Goal: Task Accomplishment & Management: Complete application form

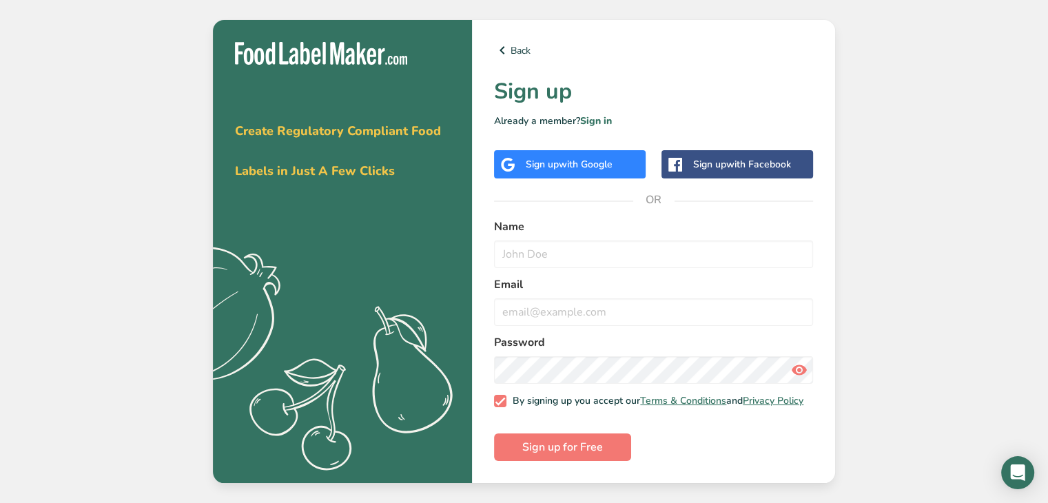
click at [620, 166] on div "Sign up with Google" at bounding box center [570, 164] width 152 height 28
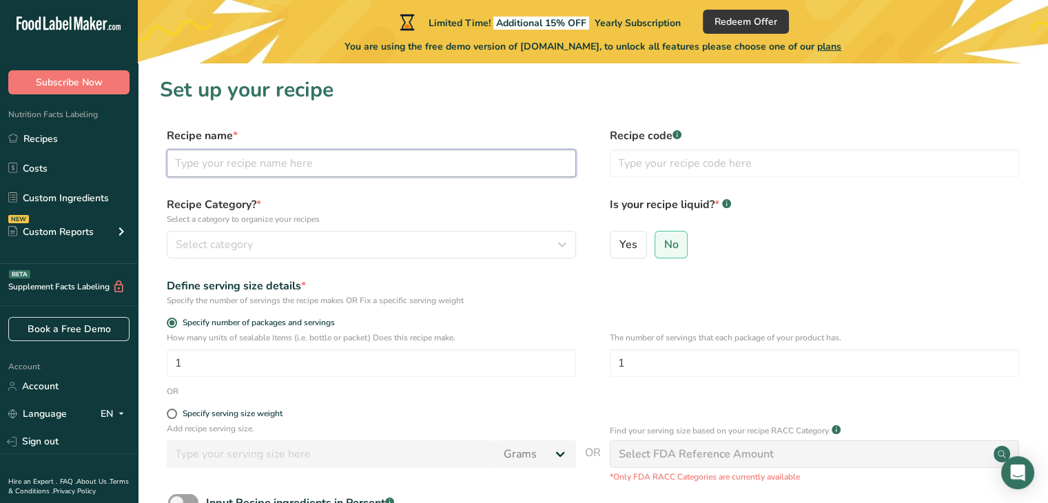
click at [232, 163] on input "text" at bounding box center [371, 164] width 409 height 28
type input "Dosa"
click at [691, 165] on input "text" at bounding box center [814, 164] width 409 height 28
type input "dosa1"
click at [518, 244] on div "Select category" at bounding box center [367, 244] width 383 height 17
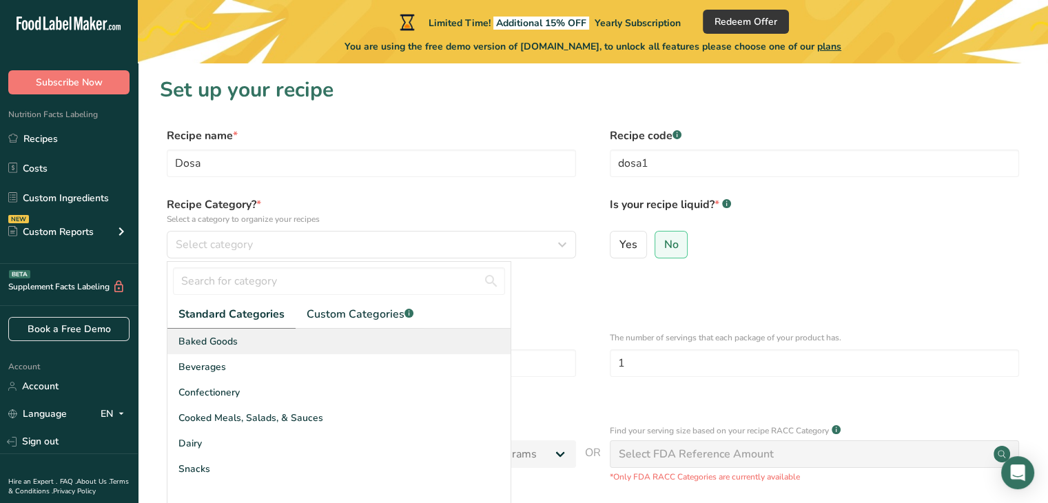
click at [209, 336] on span "Baked Goods" at bounding box center [207, 341] width 59 height 14
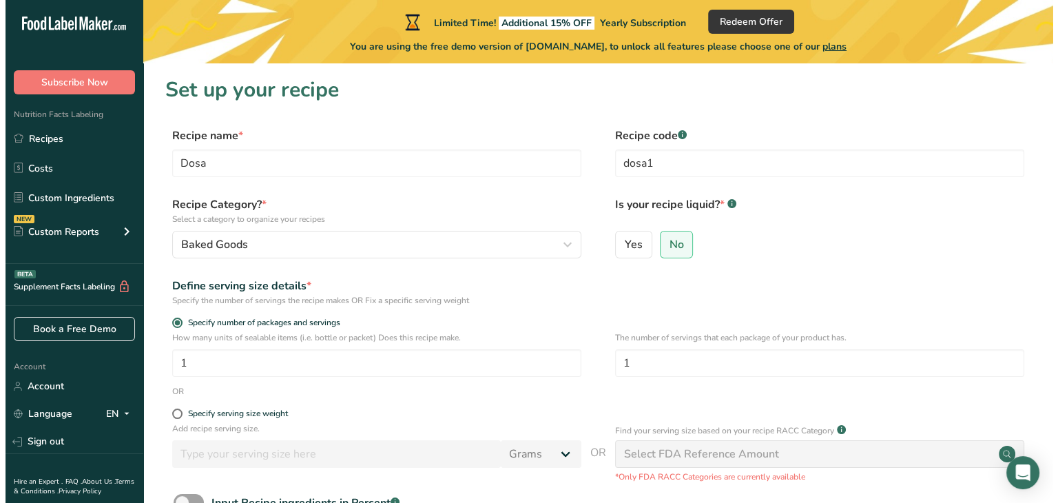
scroll to position [138, 0]
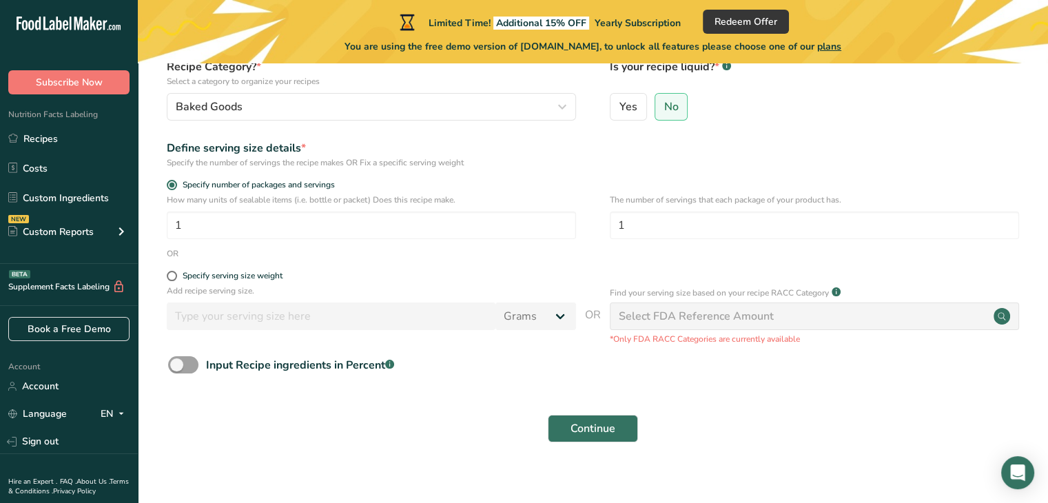
click at [630, 315] on div "Select FDA Reference Amount" at bounding box center [696, 316] width 155 height 17
click at [174, 280] on span at bounding box center [172, 276] width 10 height 10
click at [174, 280] on input "Specify serving size weight" at bounding box center [171, 275] width 9 height 9
radio input "true"
radio input "false"
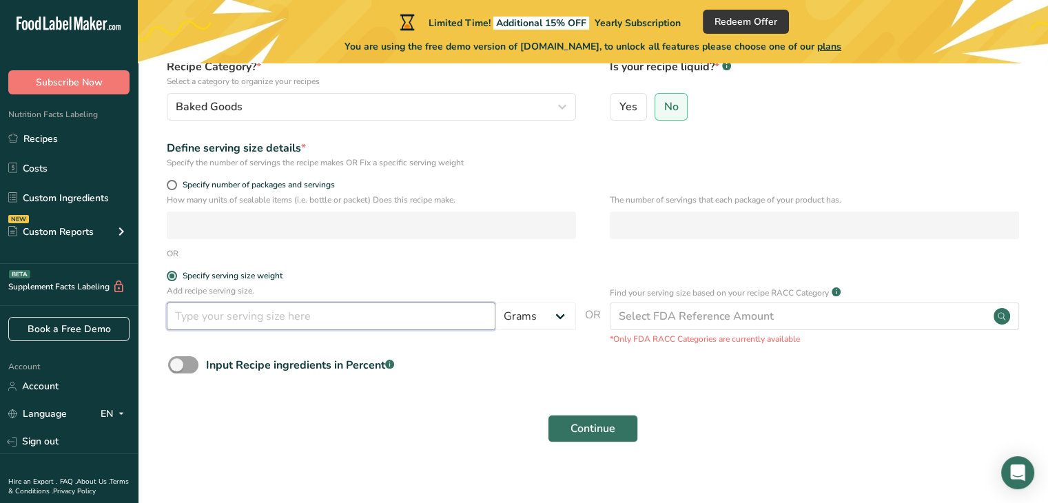
click at [460, 315] on input "number" at bounding box center [331, 317] width 329 height 28
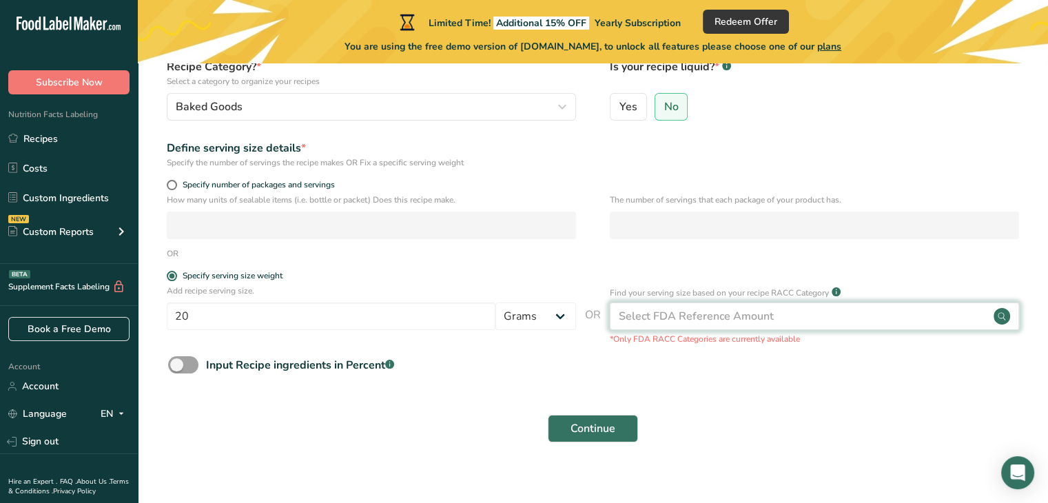
click at [764, 311] on div "Select FDA Reference Amount" at bounding box center [696, 316] width 155 height 17
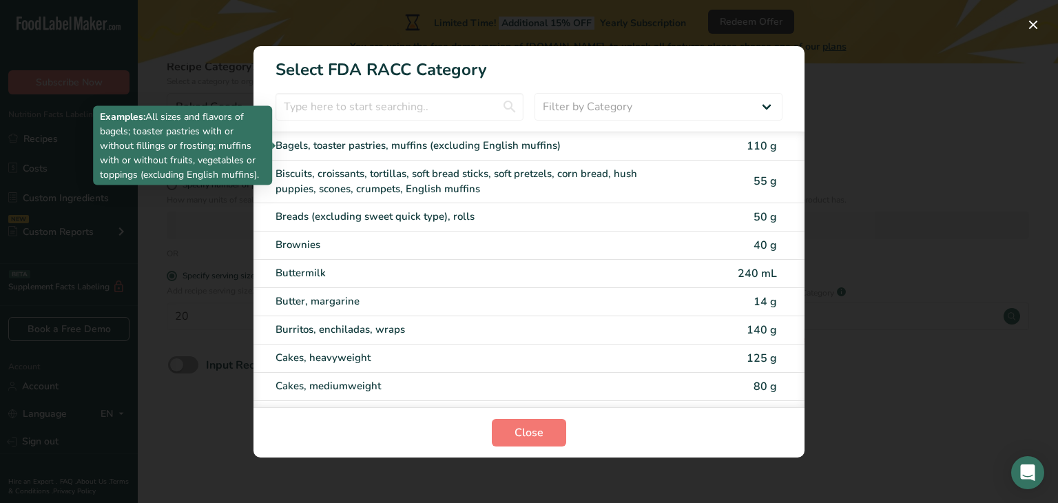
click at [535, 142] on div "Bagels, toaster pastries, muffins (excluding English muffins)" at bounding box center [471, 146] width 391 height 16
type input "110"
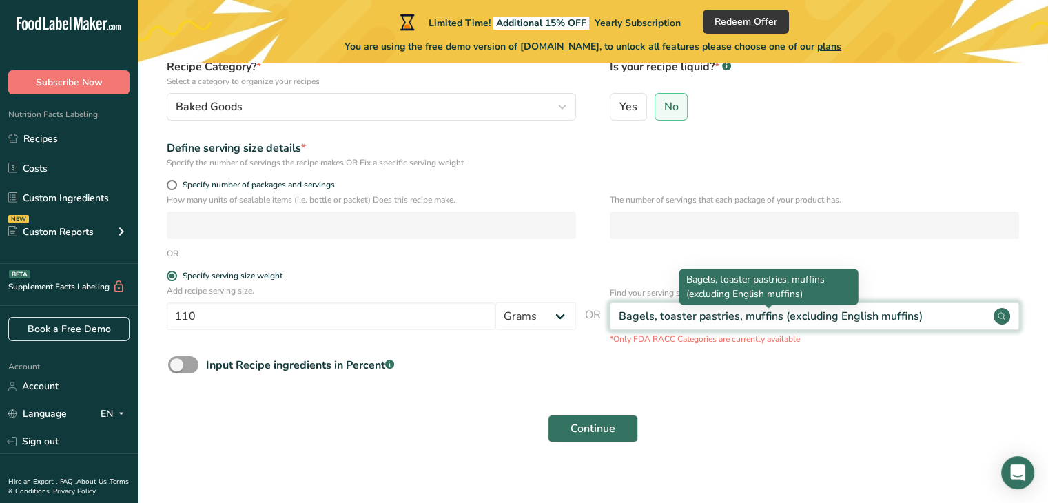
click at [731, 310] on div "Bagels, toaster pastries, muffins (excluding English muffins)" at bounding box center [771, 316] width 304 height 17
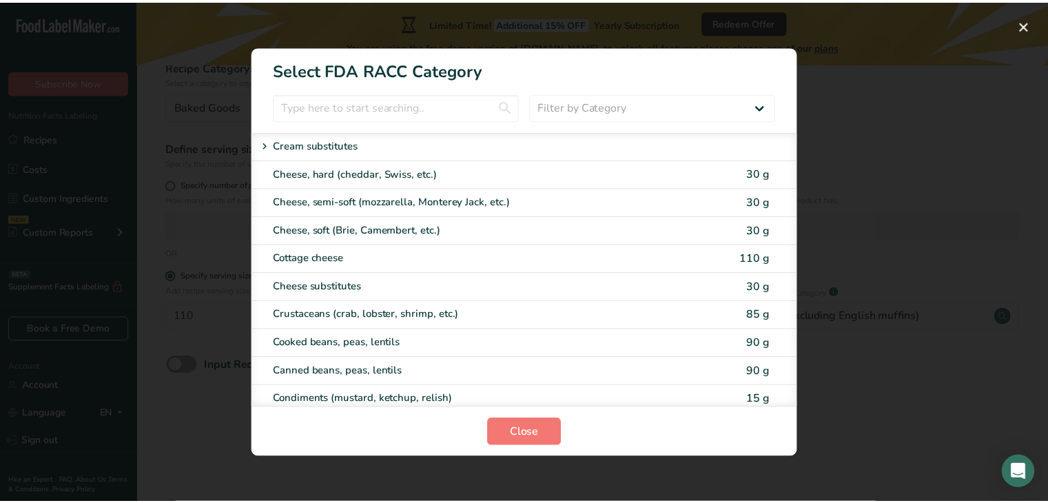
scroll to position [689, 0]
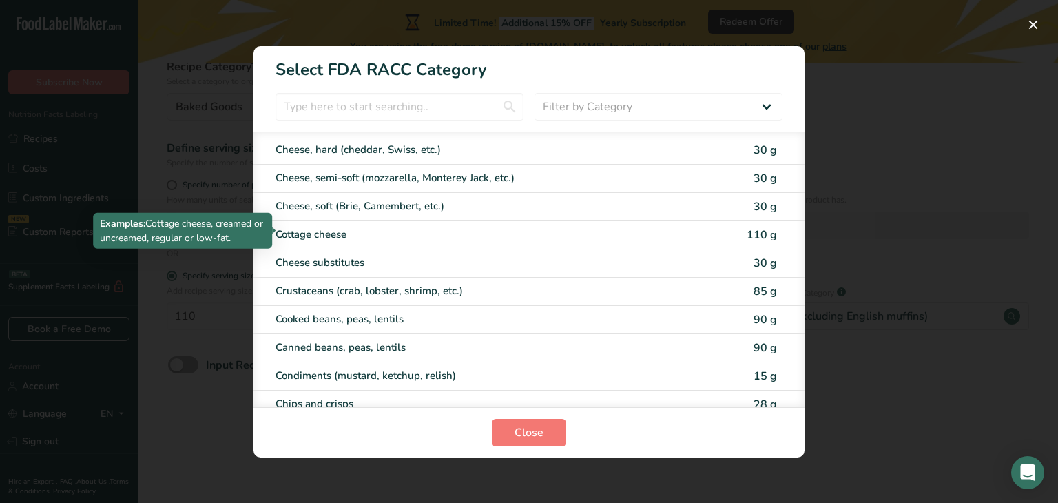
click at [424, 227] on div "Cottage cheese" at bounding box center [471, 235] width 391 height 16
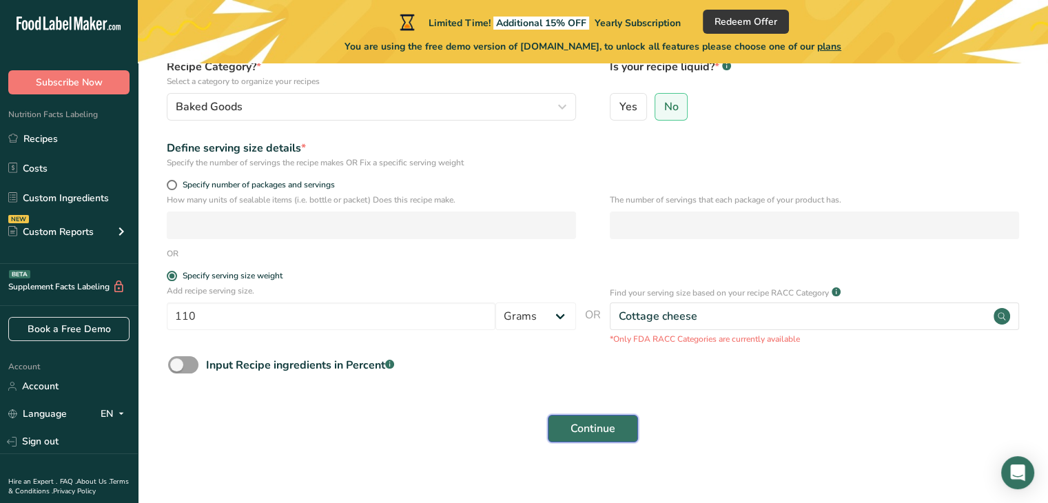
click at [598, 432] on span "Continue" at bounding box center [593, 428] width 45 height 17
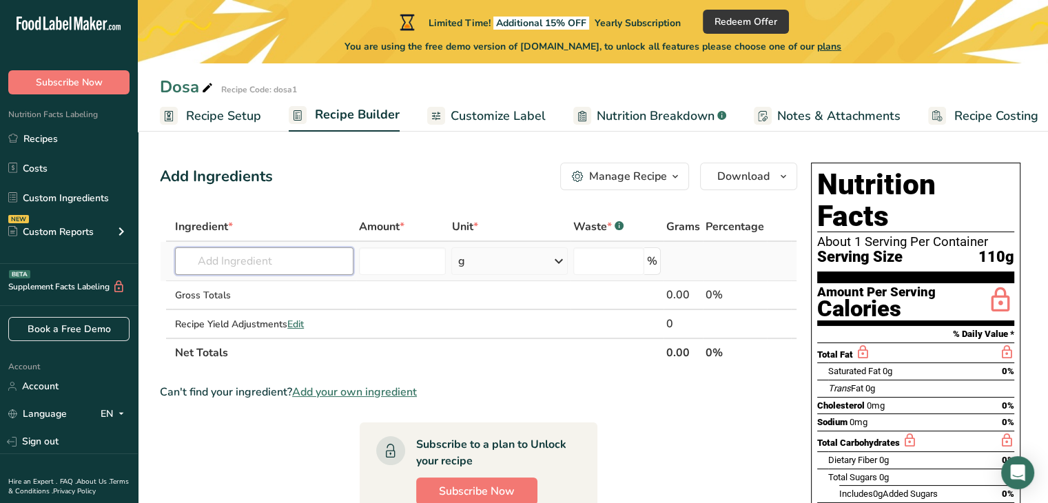
click at [276, 263] on input "text" at bounding box center [264, 261] width 178 height 28
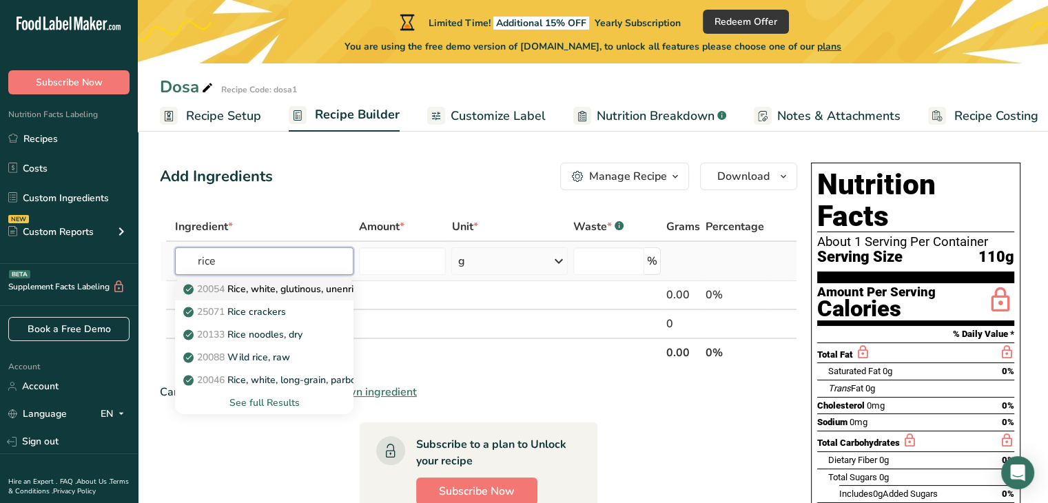
type input "rice"
click at [293, 291] on p "20054 Rice, white, glutinous, unenriched, uncooked" at bounding box center [304, 289] width 236 height 14
type input "Rice, white, glutinous, unenriched, uncooked"
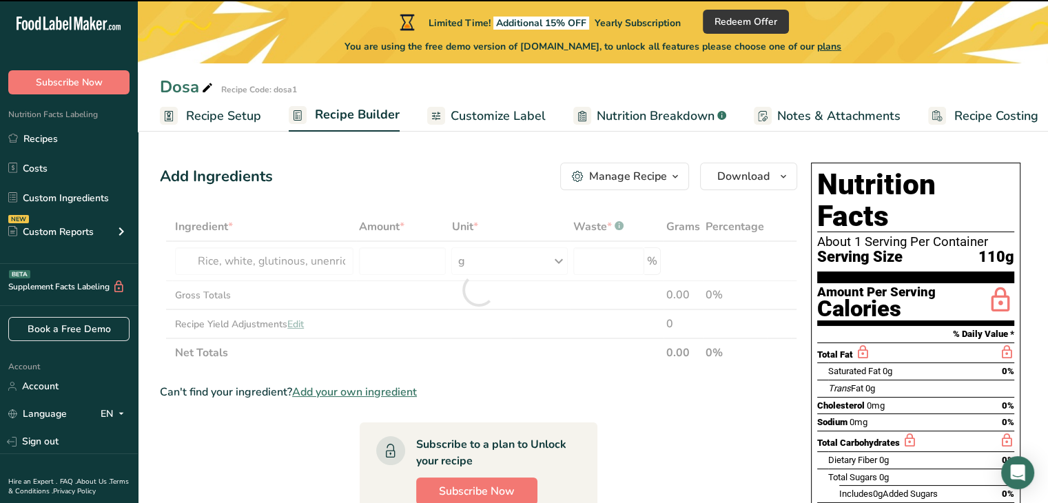
type input "0"
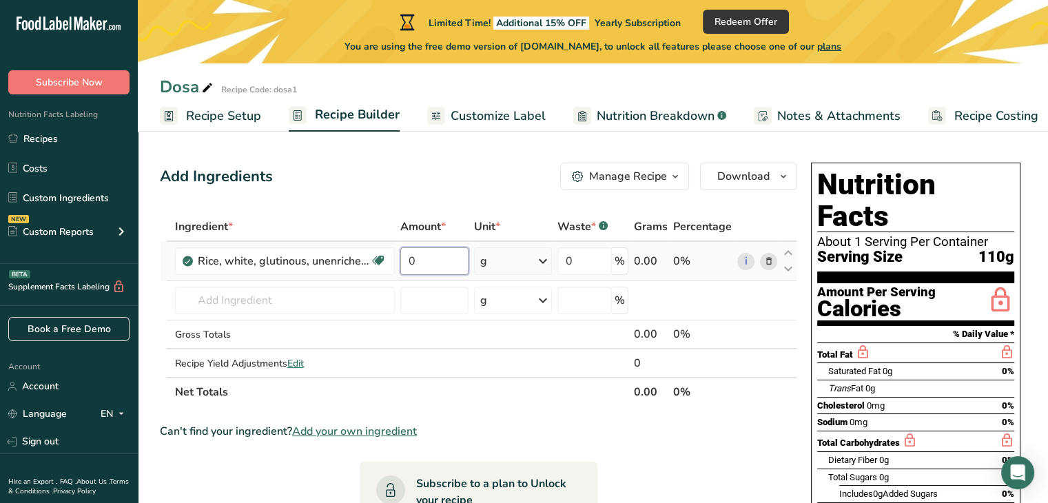
click at [434, 262] on input "0" at bounding box center [434, 261] width 69 height 28
type input "100"
click at [529, 264] on div "Ingredient * Amount * Unit * Waste * .a-a{fill:#347362;}.b-a{fill:#fff;} Grams …" at bounding box center [478, 309] width 637 height 194
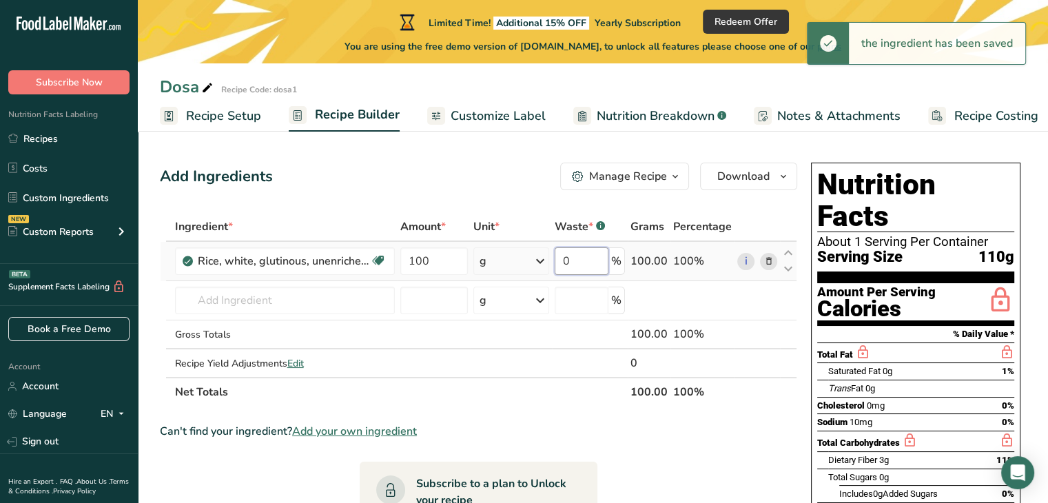
click at [587, 255] on input "0" at bounding box center [582, 261] width 54 height 28
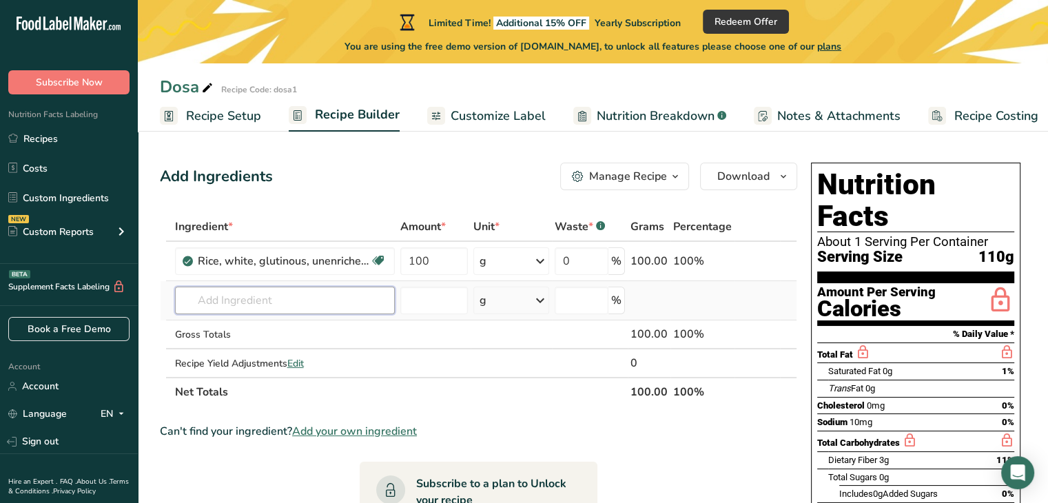
click at [259, 307] on div "Ingredient * Amount * Unit * Waste * .a-a{fill:#347362;}.b-a{fill:#fff;} Grams …" at bounding box center [478, 309] width 637 height 194
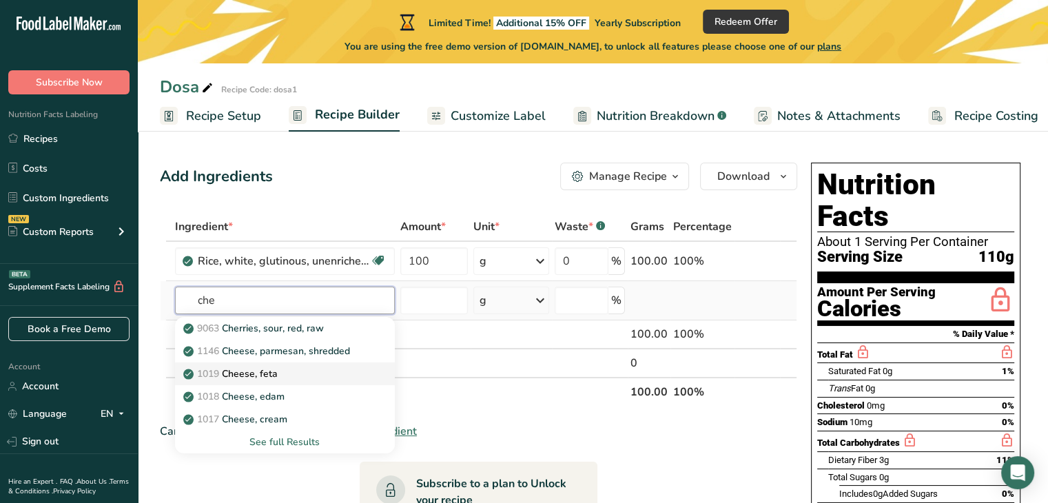
type input "che"
click at [252, 367] on p "1019 Cheese, feta" at bounding box center [232, 374] width 92 height 14
type input "Cheese, feta"
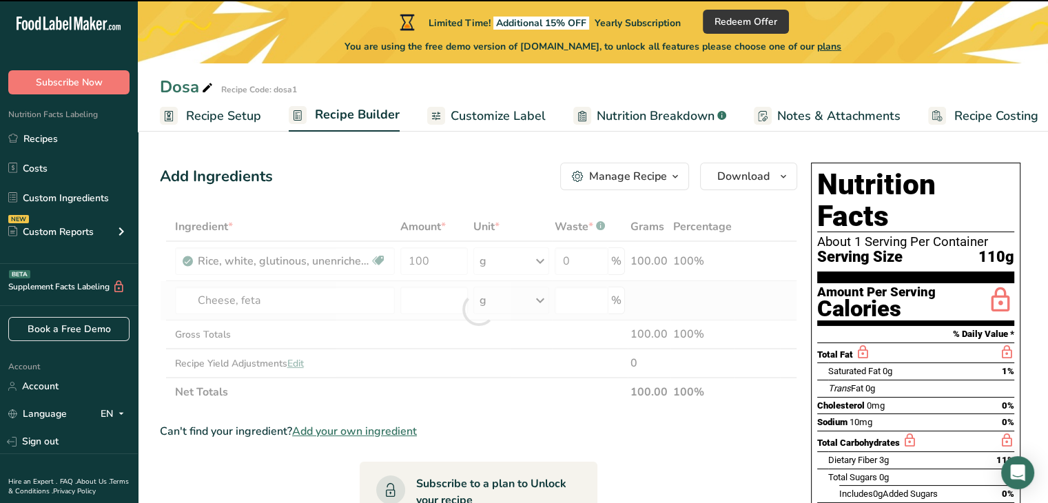
type input "0"
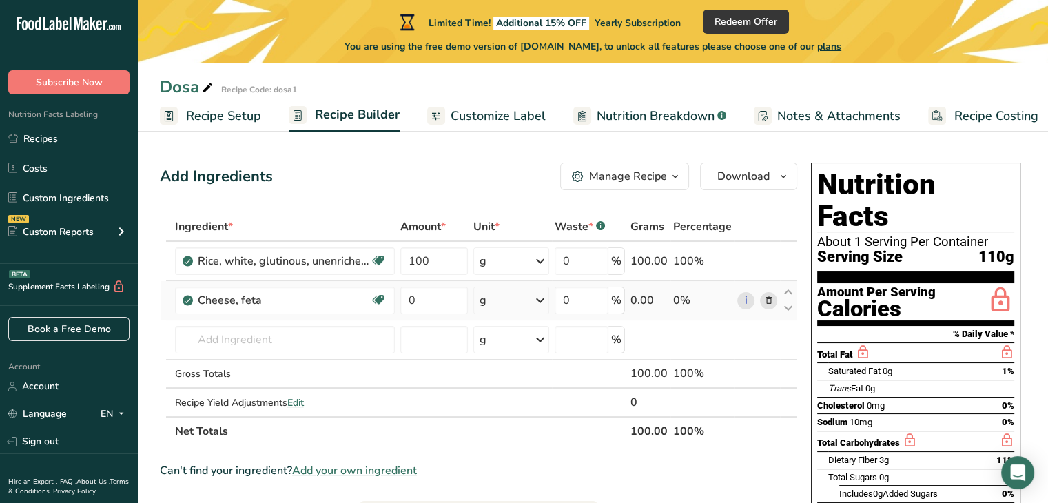
click at [769, 301] on icon at bounding box center [769, 301] width 10 height 14
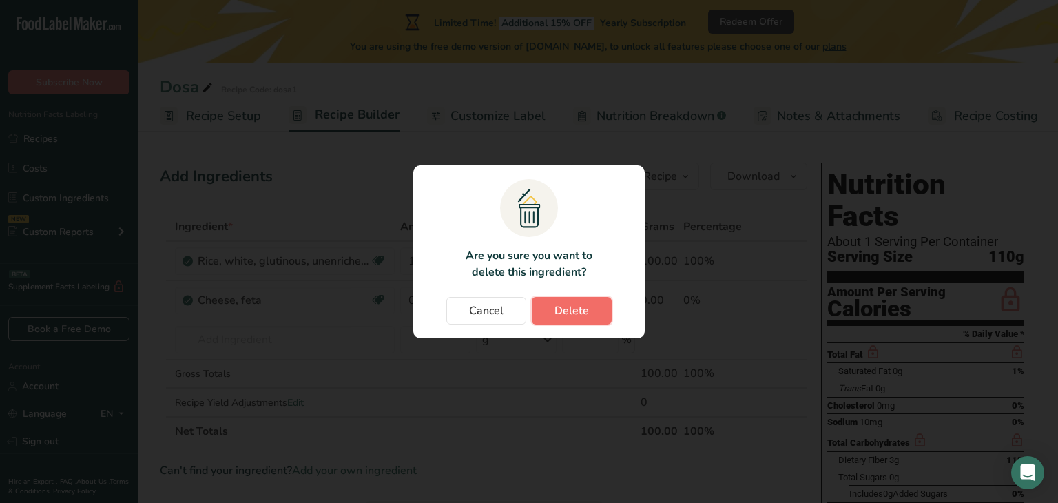
click at [580, 306] on span "Delete" at bounding box center [572, 311] width 34 height 17
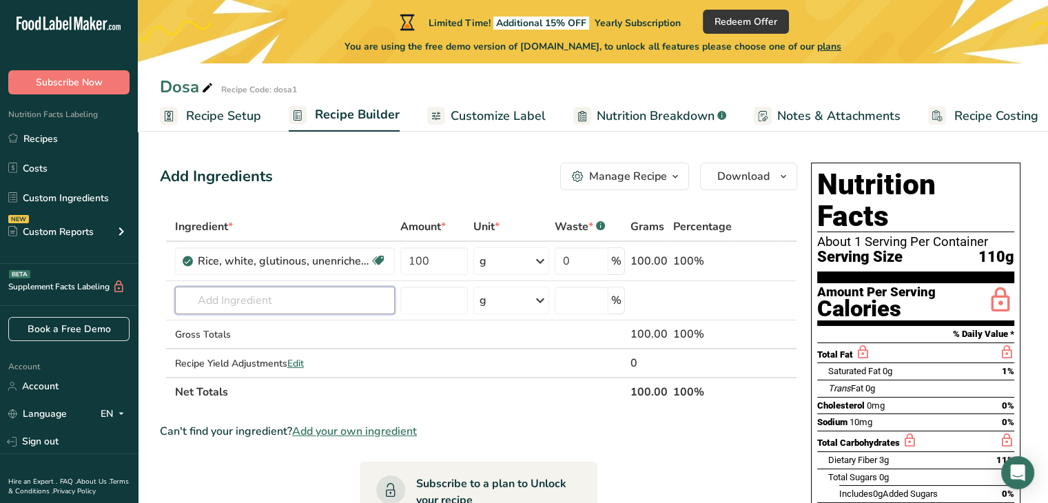
click at [292, 291] on input "text" at bounding box center [285, 301] width 220 height 28
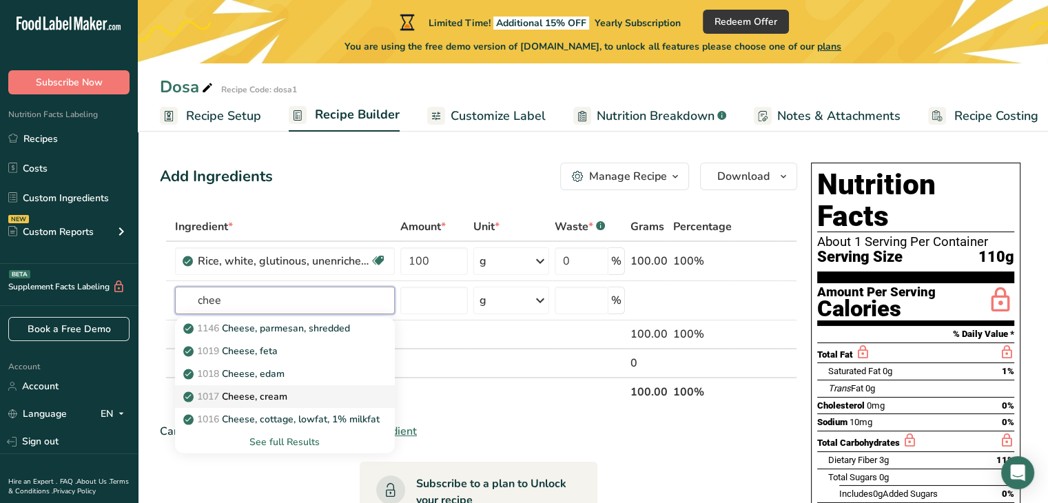
type input "chee"
click at [236, 401] on p "1017 Cheese, cream" at bounding box center [236, 396] width 101 height 14
type input "Cheese, cream"
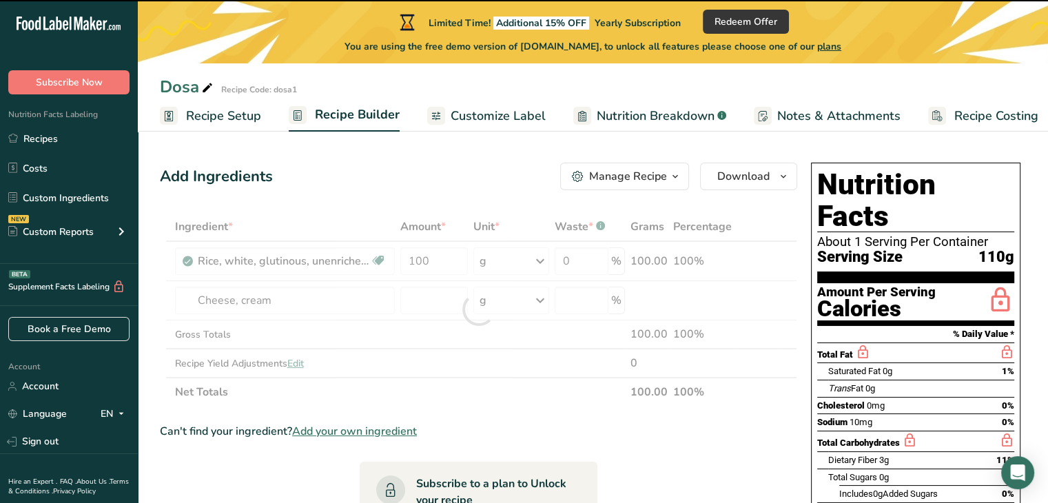
type input "0"
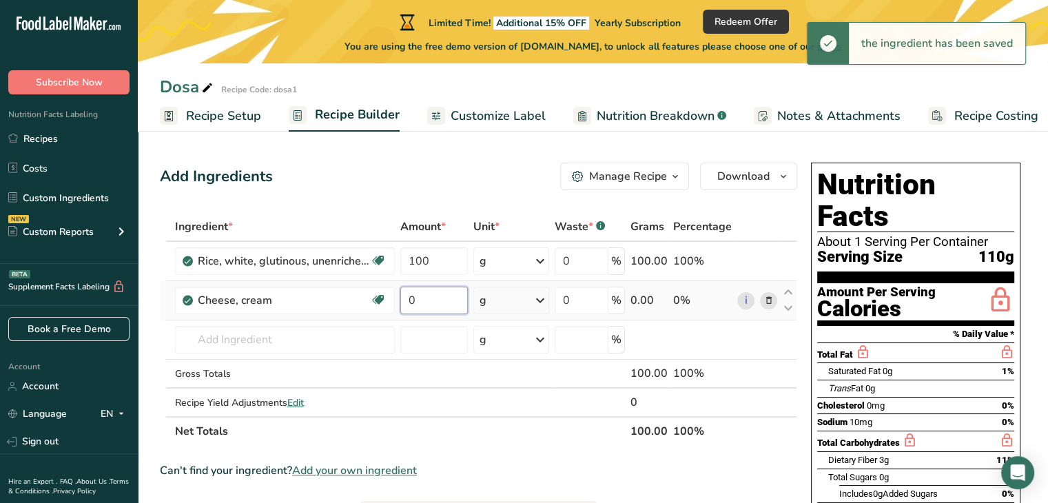
click at [413, 304] on input "0" at bounding box center [434, 301] width 68 height 28
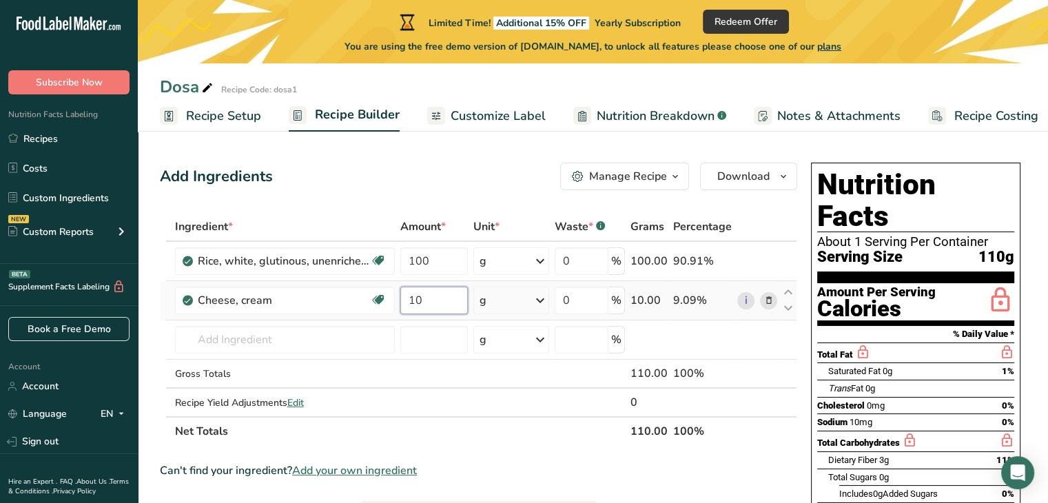
type input "10"
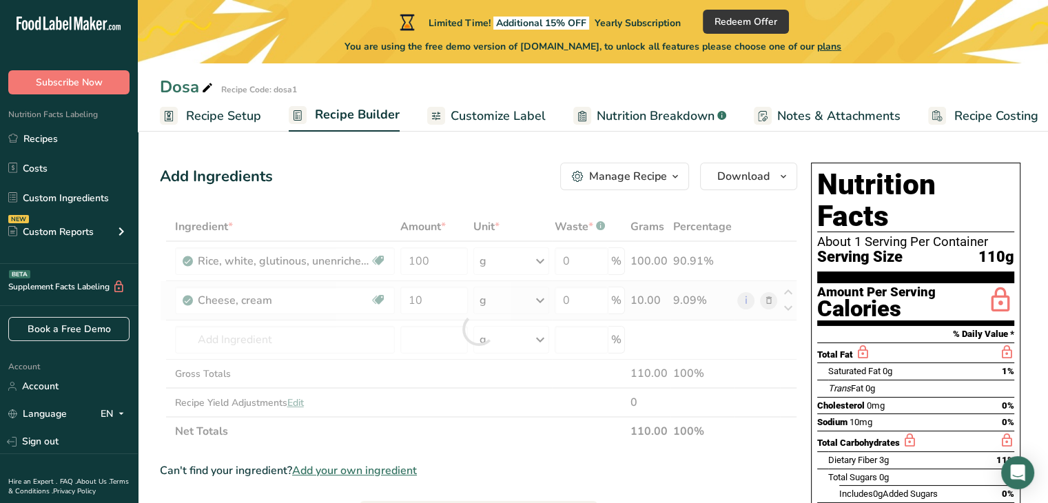
click at [642, 298] on div "Ingredient * Amount * Unit * Waste * .a-a{fill:#347362;}.b-a{fill:#fff;} Grams …" at bounding box center [478, 329] width 637 height 234
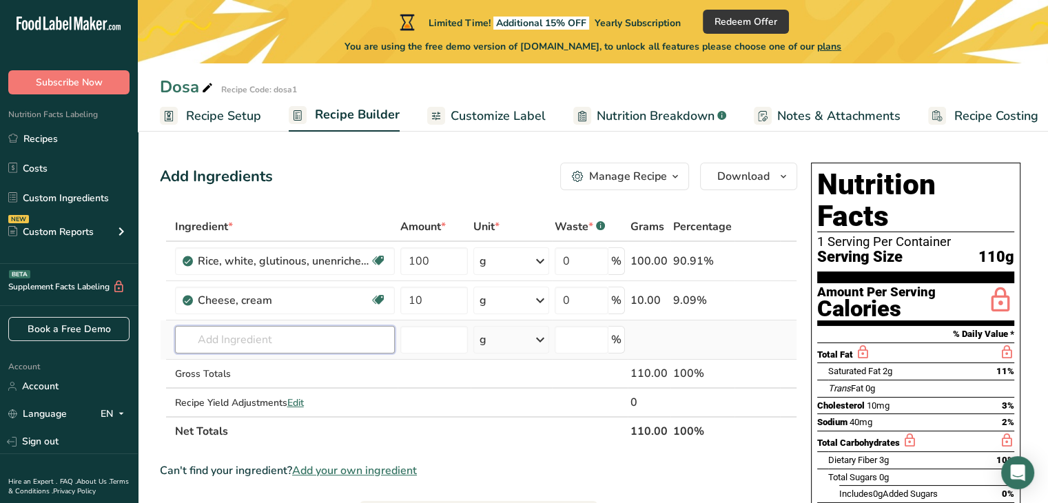
click at [251, 331] on input "text" at bounding box center [285, 340] width 220 height 28
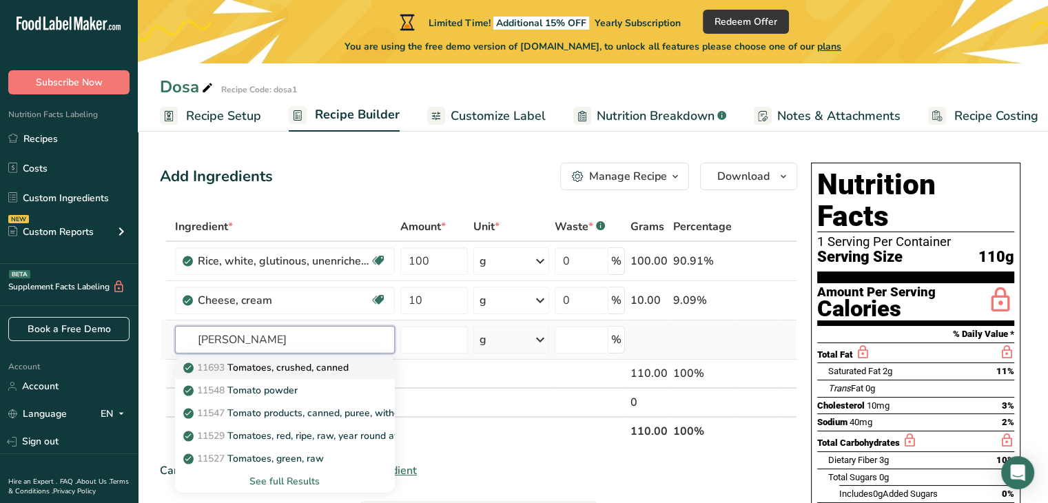
type input "tom"
click at [267, 371] on p "11693 Tomatoes, crushed, canned" at bounding box center [267, 367] width 163 height 14
type input "Tomatoes, crushed, canned"
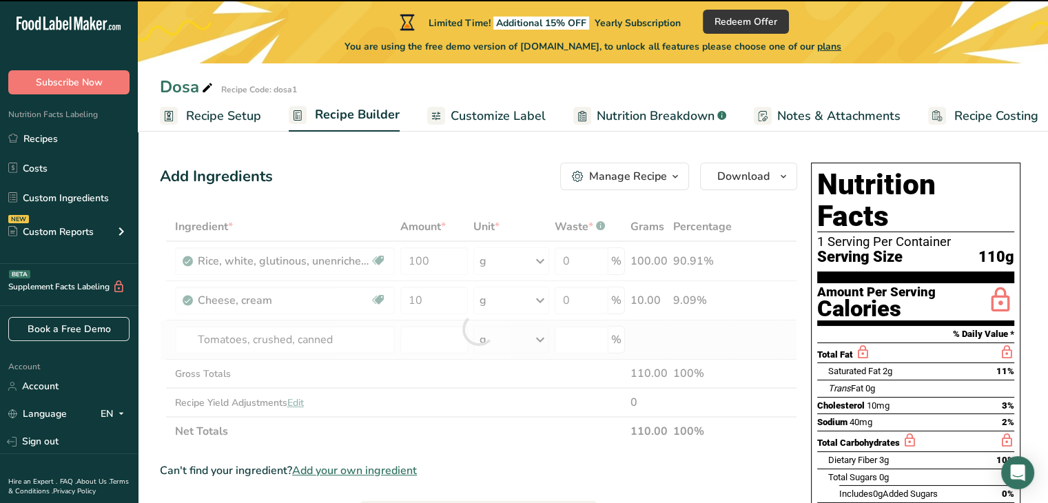
type input "0"
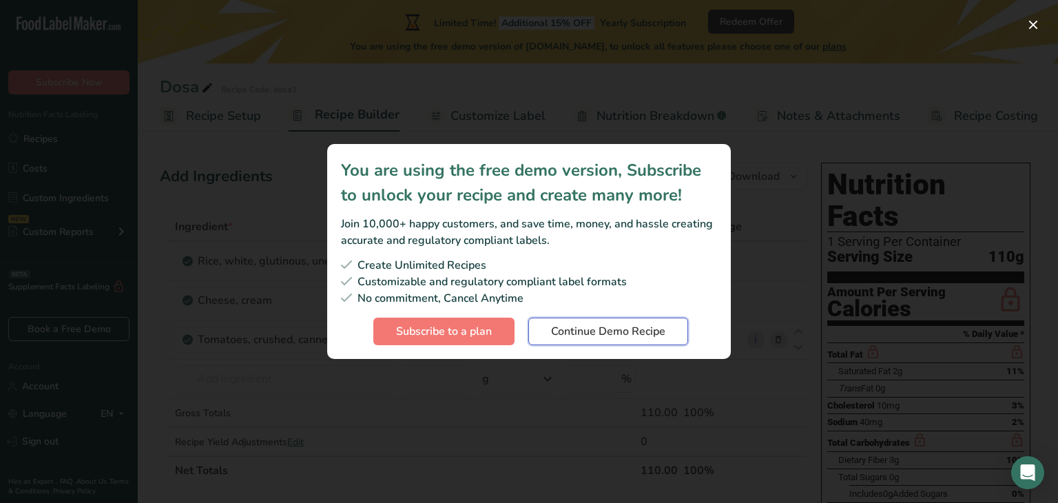
click at [629, 335] on span "Continue Demo Recipe" at bounding box center [608, 331] width 114 height 17
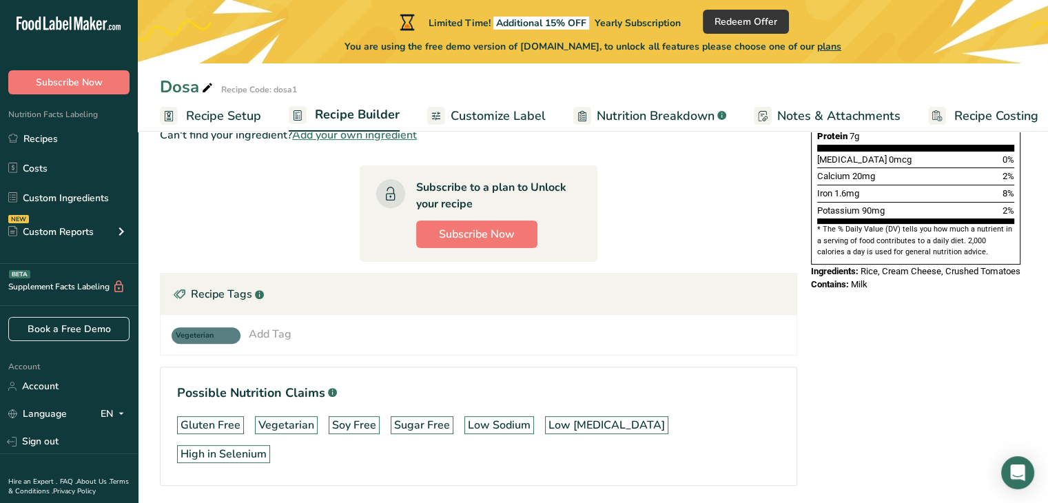
scroll to position [391, 0]
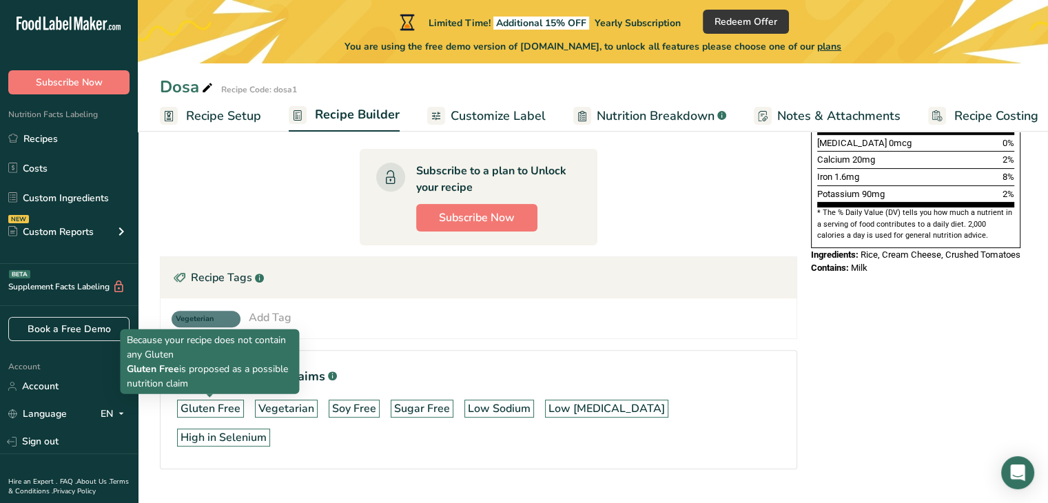
click at [224, 409] on div "Gluten Free" at bounding box center [211, 408] width 60 height 17
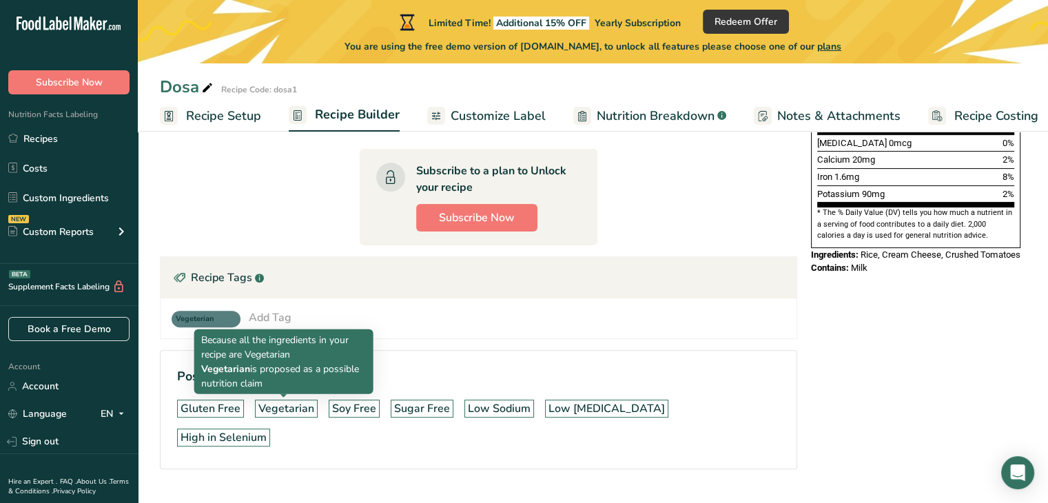
click at [281, 405] on div "Vegetarian" at bounding box center [286, 408] width 56 height 17
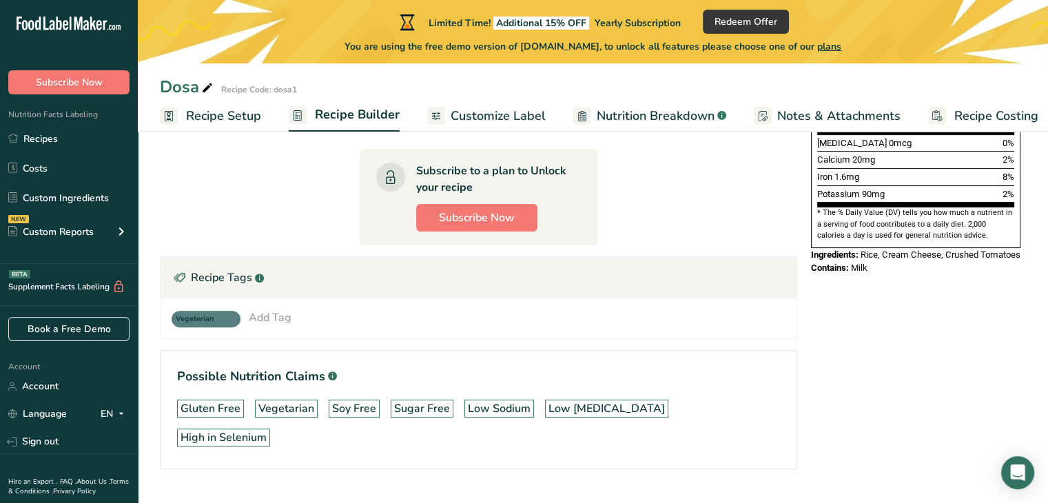
click at [347, 405] on div "Soy Free" at bounding box center [354, 408] width 44 height 17
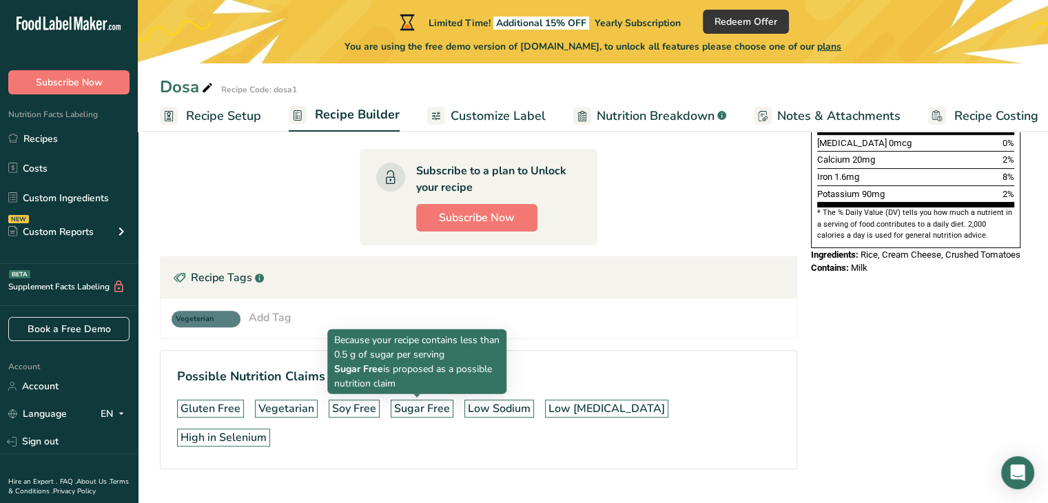
click at [416, 405] on div "Sugar Free" at bounding box center [422, 408] width 56 height 17
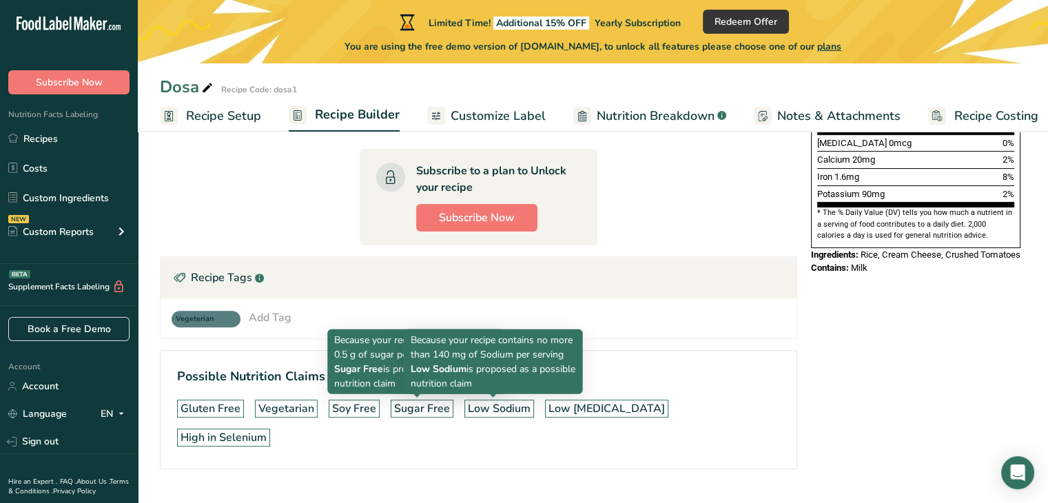
drag, startPoint x: 493, startPoint y: 406, endPoint x: 560, endPoint y: 411, distance: 67.0
click at [509, 409] on div "Low Sodium" at bounding box center [499, 408] width 63 height 17
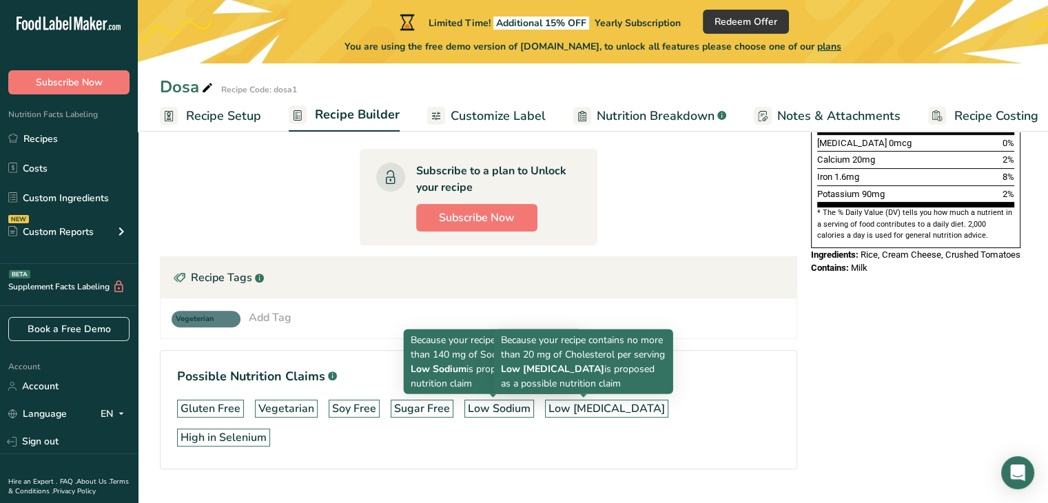
drag, startPoint x: 579, startPoint y: 409, endPoint x: 592, endPoint y: 407, distance: 13.3
click at [580, 409] on div "Low Cholesterol" at bounding box center [607, 408] width 116 height 17
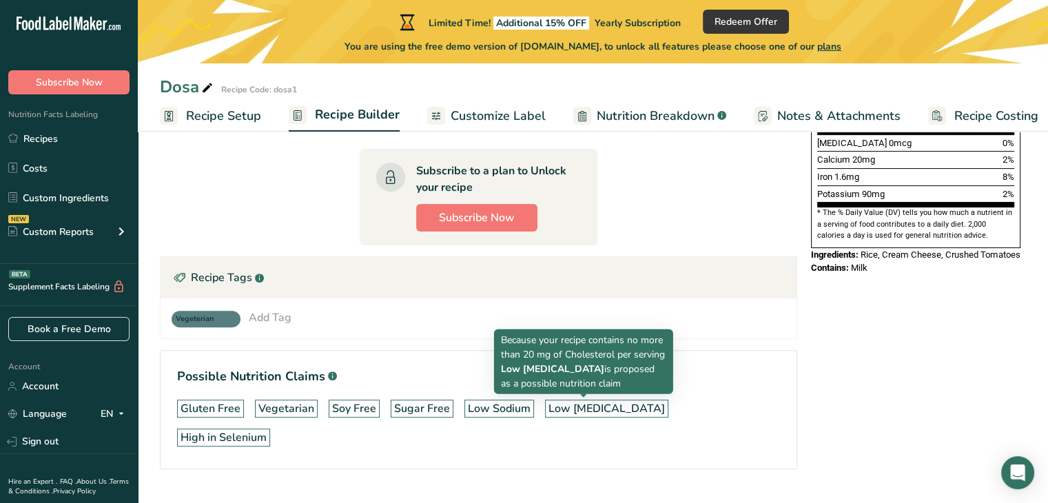
click at [597, 407] on div "Low Cholesterol" at bounding box center [607, 408] width 116 height 17
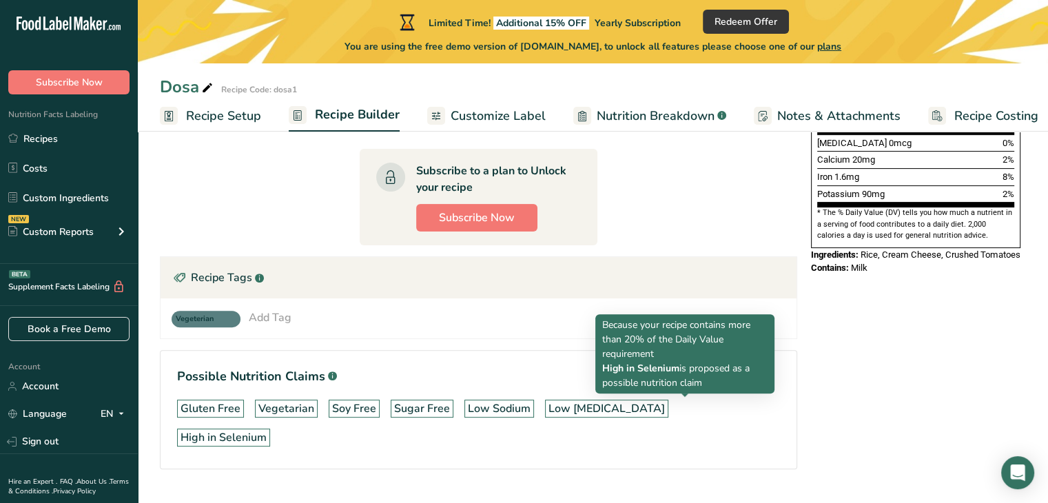
click at [267, 429] on div "High in Selenium" at bounding box center [224, 437] width 86 height 17
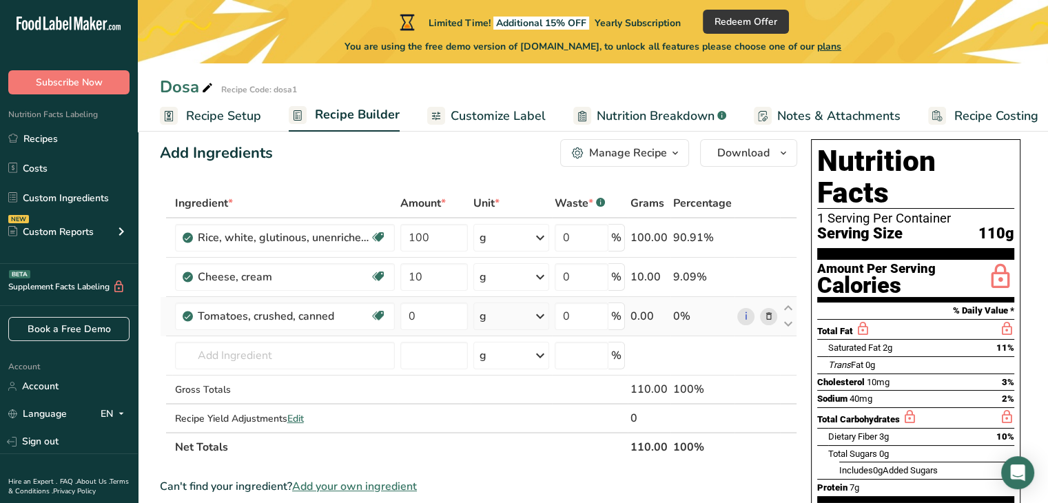
scroll to position [0, 0]
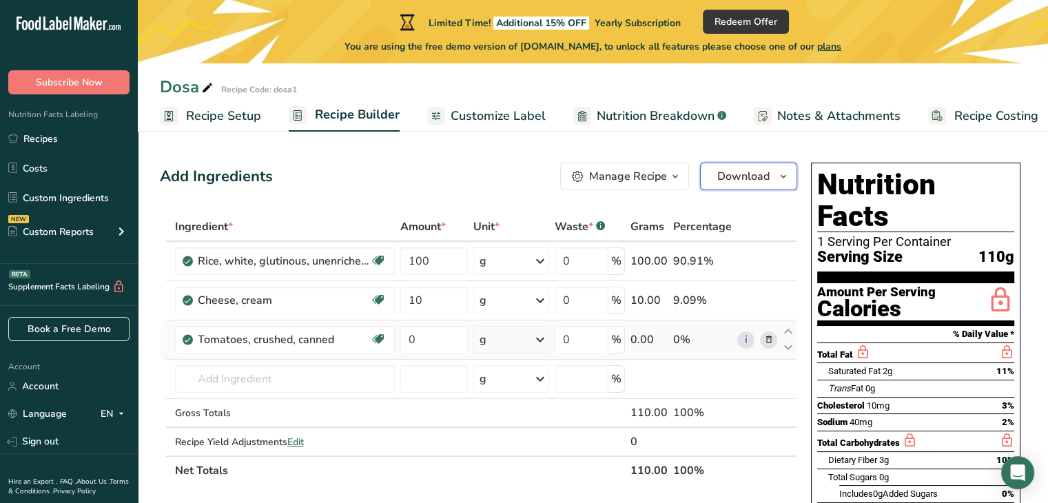
click at [734, 170] on span "Download" at bounding box center [743, 176] width 52 height 17
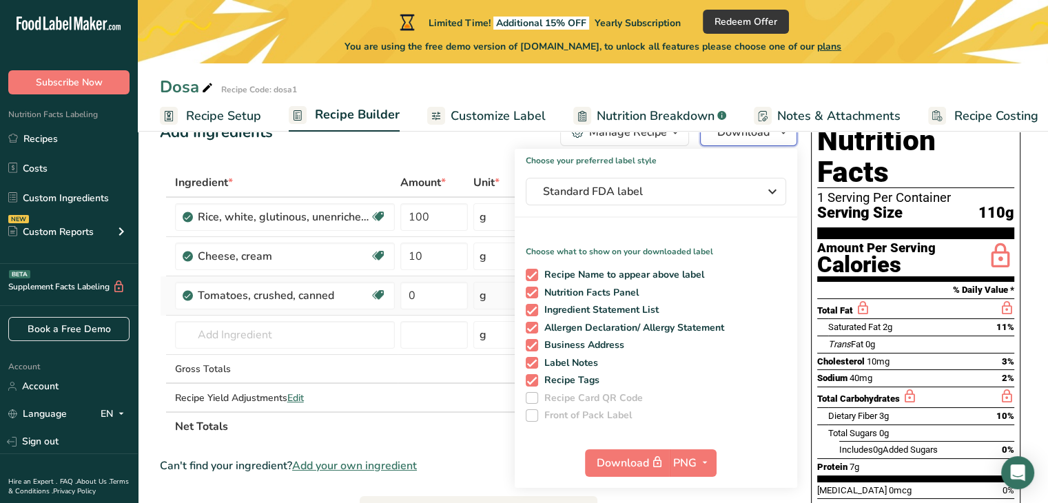
scroll to position [69, 0]
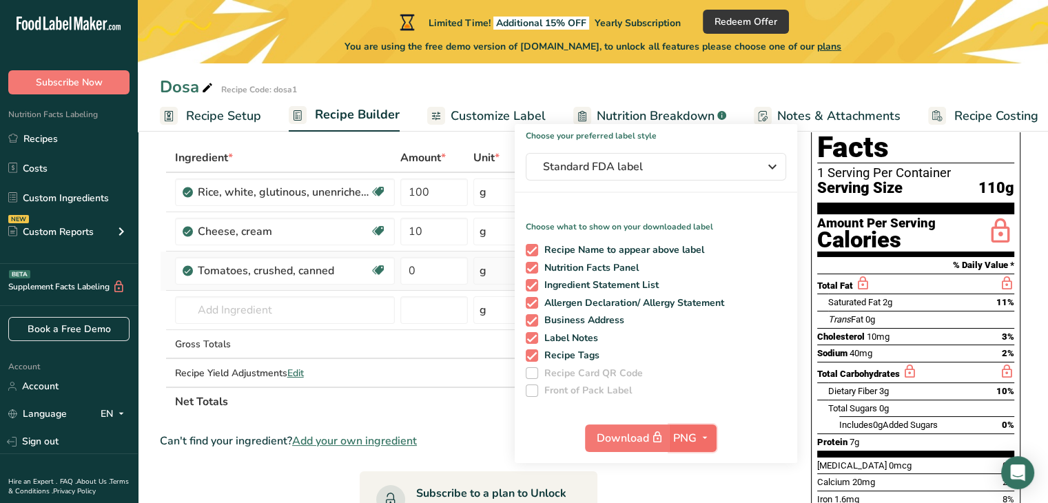
click at [695, 438] on span "PNG" at bounding box center [684, 438] width 23 height 17
click at [695, 464] on link "PNG" at bounding box center [695, 466] width 44 height 23
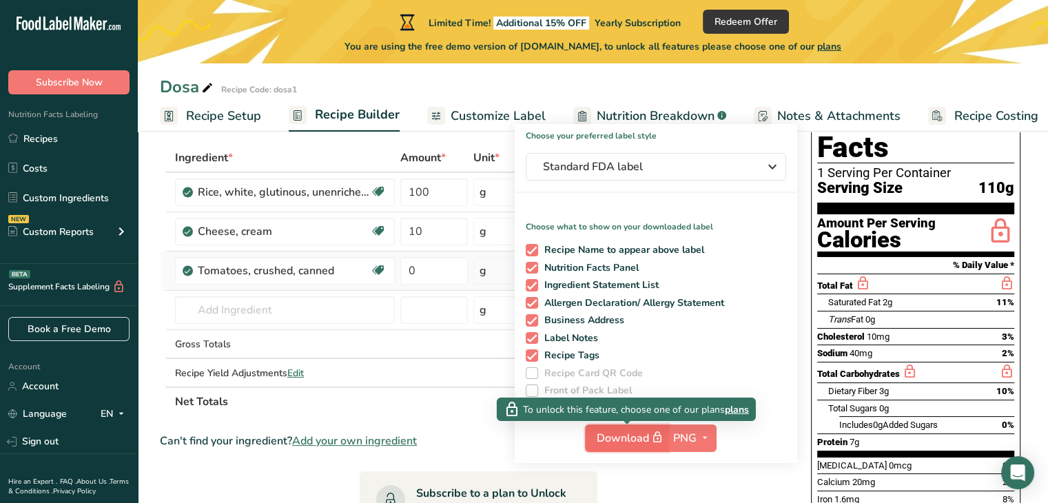
click at [600, 439] on span "Download" at bounding box center [631, 437] width 69 height 17
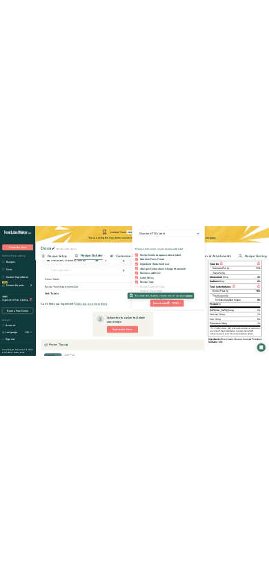
scroll to position [0, 0]
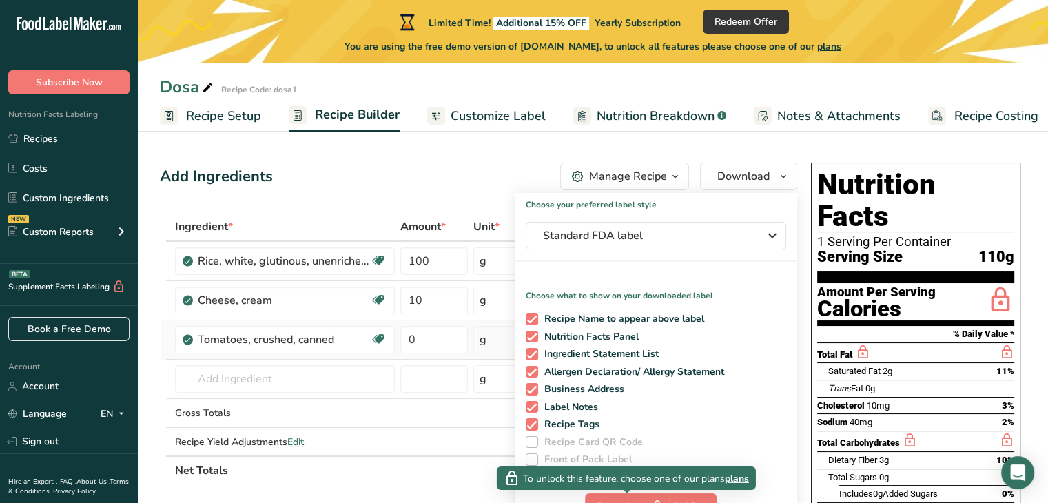
click at [486, 170] on div "Add Ingredients Manage Recipe Delete Recipe Duplicate Recipe Scale Recipe Save …" at bounding box center [478, 177] width 637 height 28
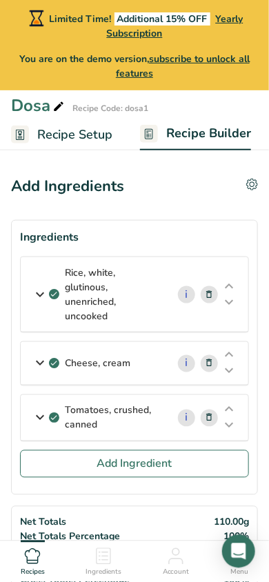
click at [207, 295] on icon at bounding box center [210, 294] width 10 height 14
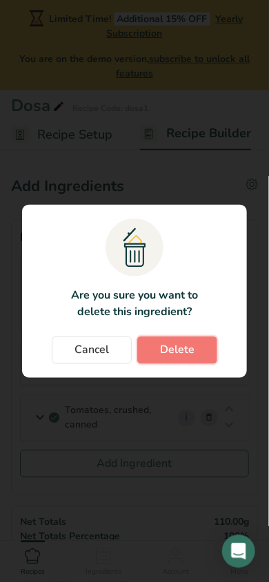
click at [165, 357] on span "Delete" at bounding box center [177, 350] width 34 height 17
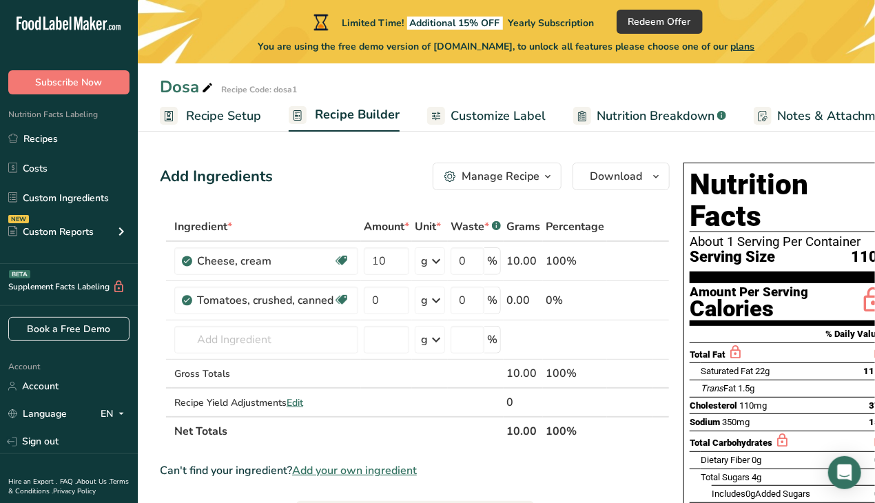
click at [216, 120] on span "Recipe Setup" at bounding box center [223, 116] width 75 height 19
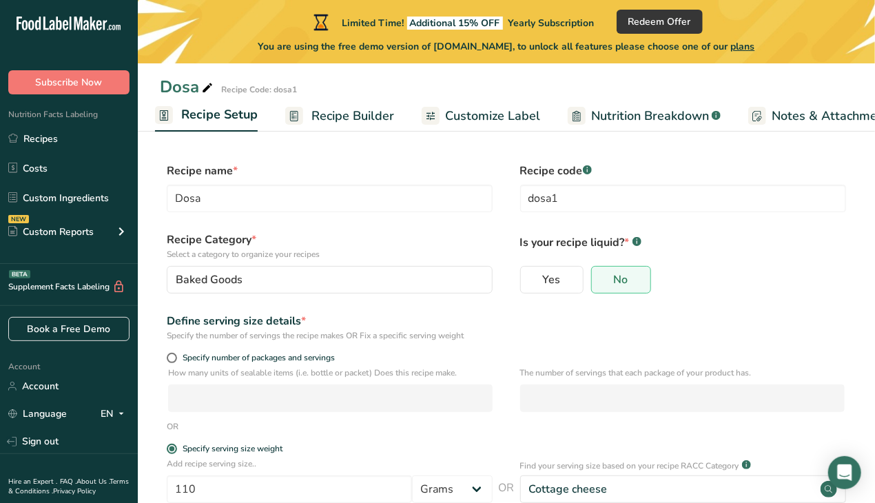
click at [347, 114] on span "Recipe Builder" at bounding box center [352, 116] width 83 height 19
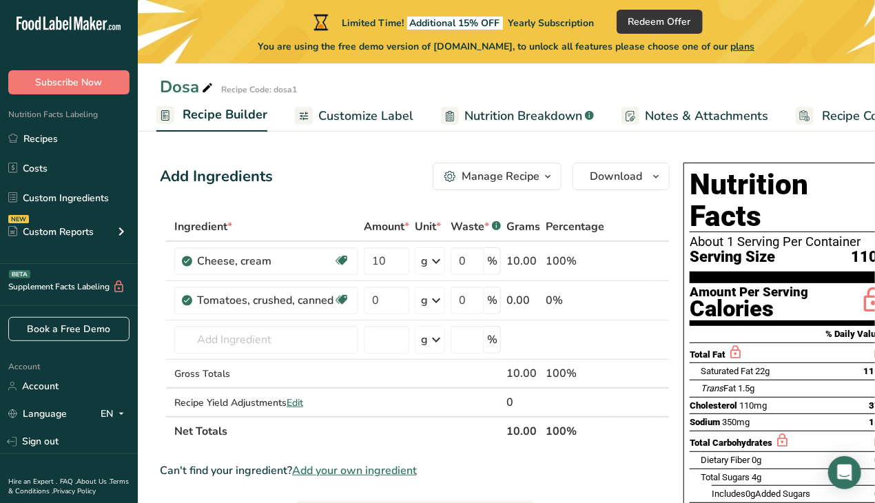
click at [372, 109] on span "Customize Label" at bounding box center [365, 116] width 95 height 19
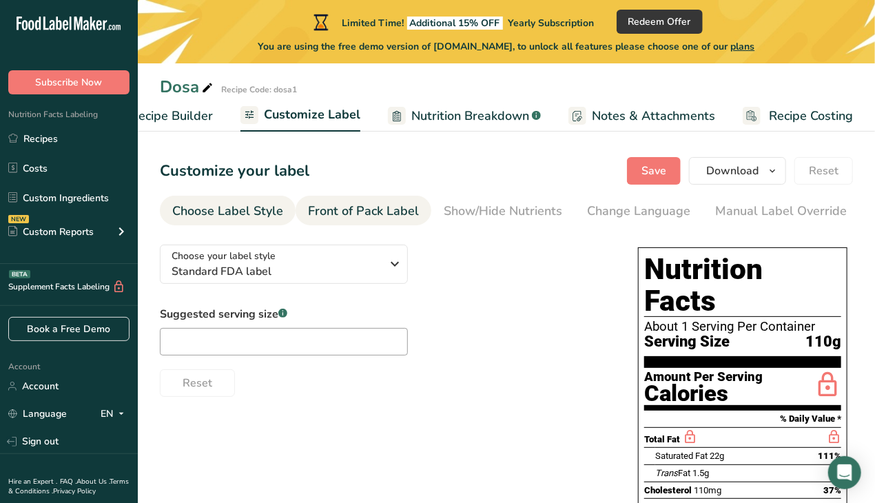
click at [413, 213] on div "Front of Pack Label" at bounding box center [363, 211] width 111 height 19
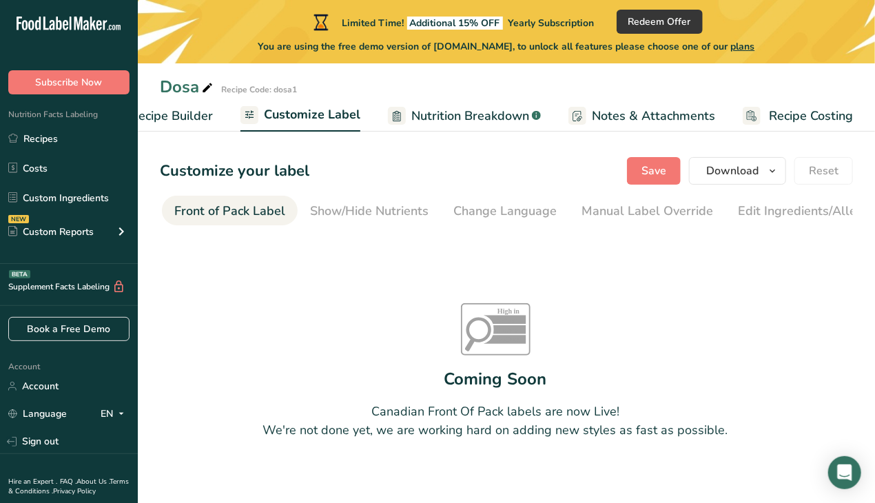
click at [413, 213] on div "Show/Hide Nutrients" at bounding box center [369, 211] width 119 height 19
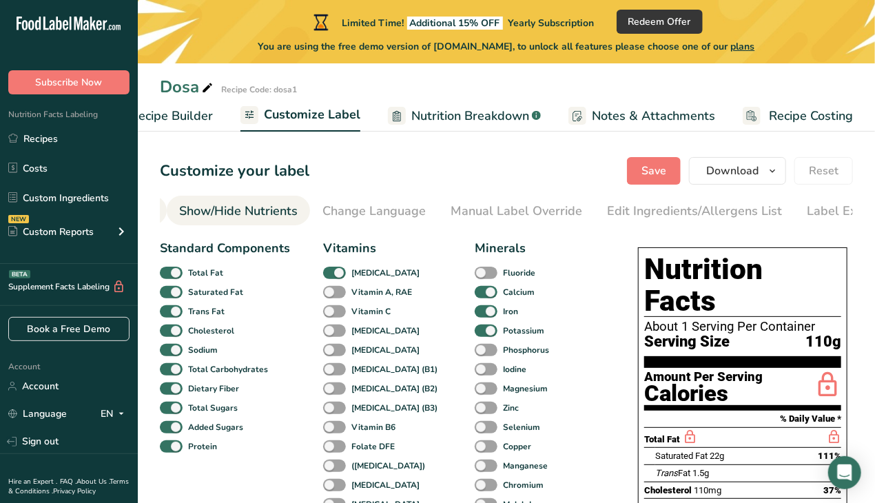
scroll to position [0, 267]
click at [413, 213] on div "Change Language" at bounding box center [371, 211] width 103 height 19
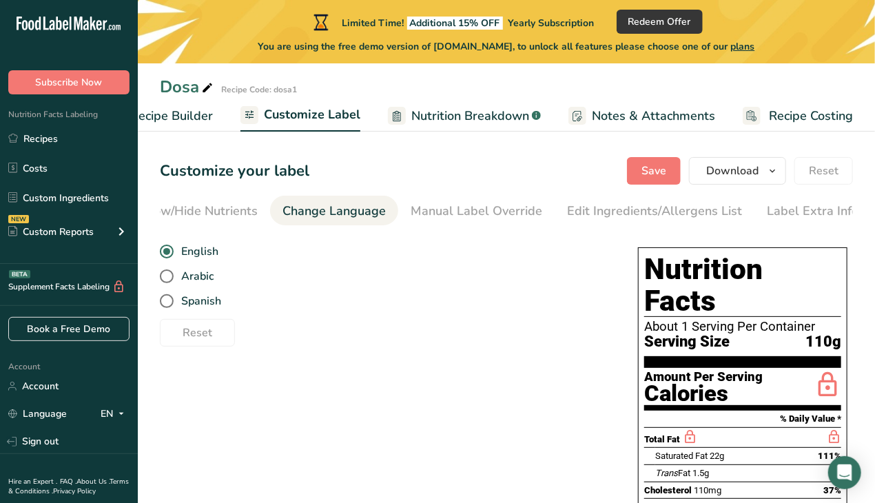
scroll to position [0, 307]
click at [423, 212] on div "Manual Label Override" at bounding box center [474, 211] width 132 height 19
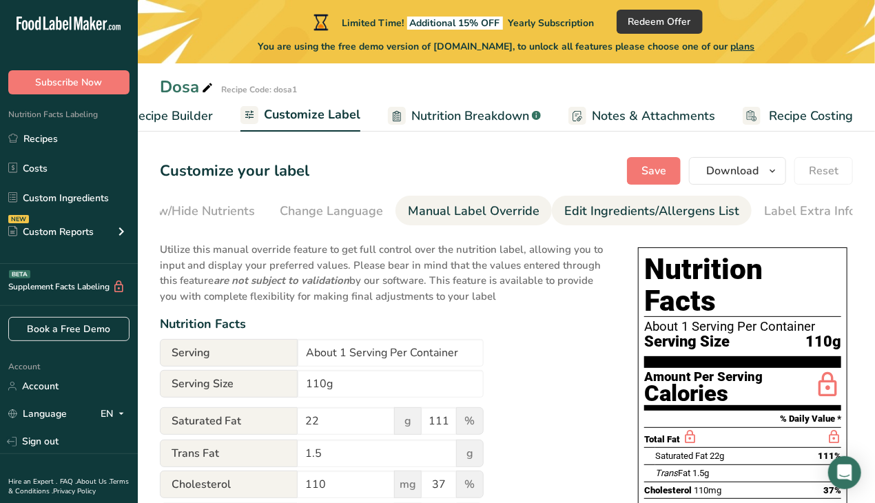
click at [598, 203] on div "Edit Ingredients/Allergens List" at bounding box center [651, 211] width 175 height 19
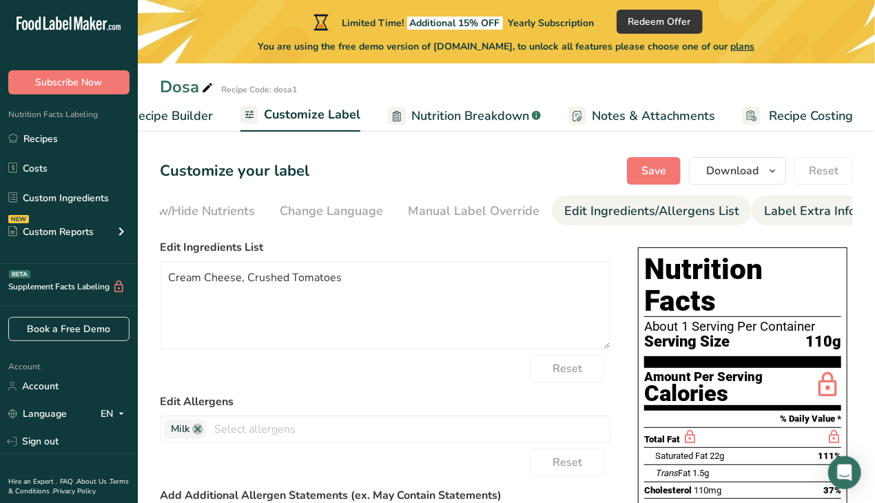
click at [795, 199] on link "Label Extra Info" at bounding box center [810, 211] width 92 height 31
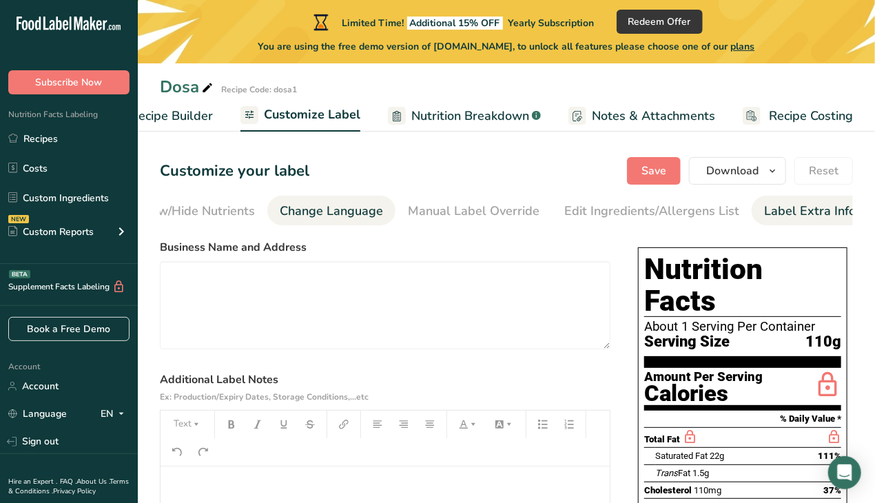
click at [350, 207] on div "Change Language" at bounding box center [331, 211] width 103 height 19
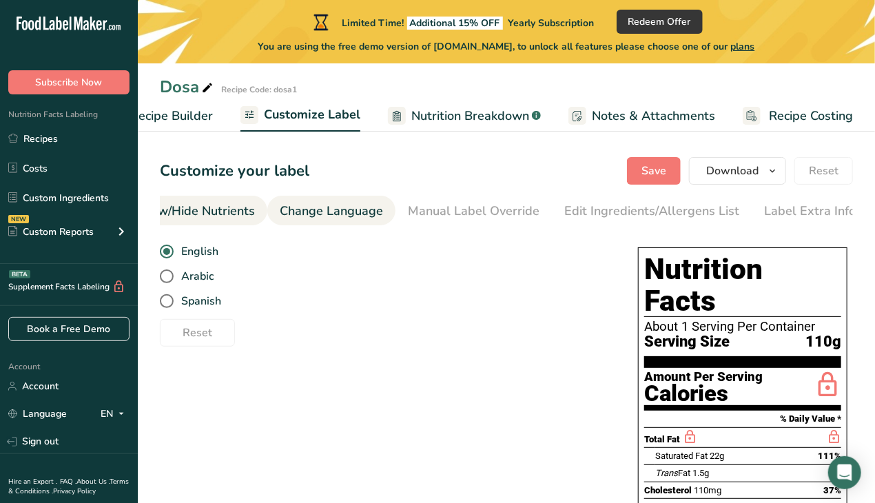
click at [231, 203] on div "Show/Hide Nutrients" at bounding box center [195, 211] width 119 height 19
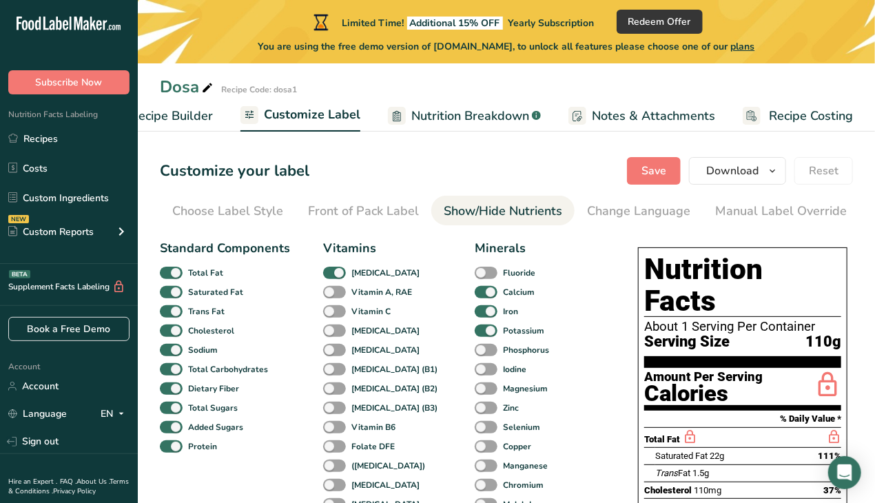
scroll to position [0, 0]
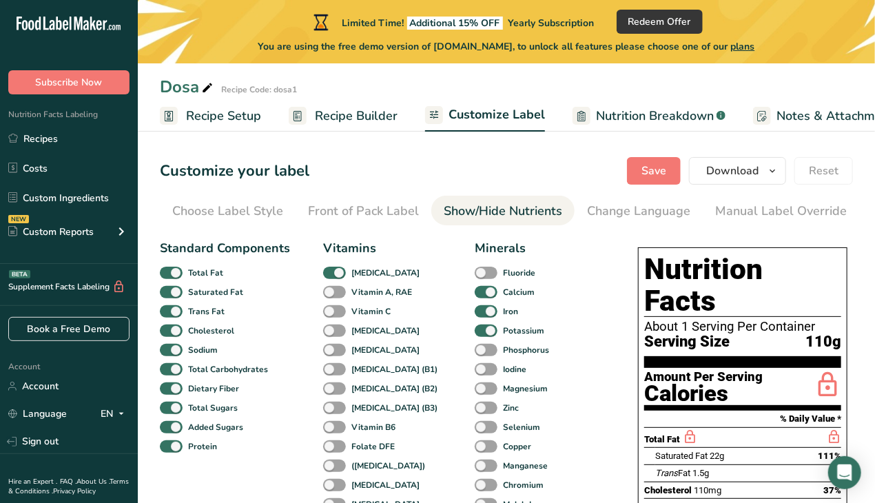
click at [615, 116] on span "Nutrition Breakdown" at bounding box center [655, 116] width 118 height 19
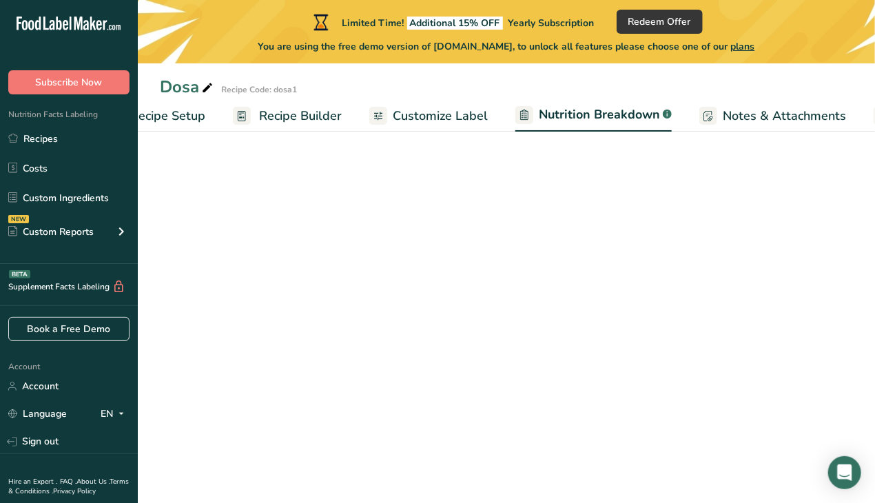
select select "Calories"
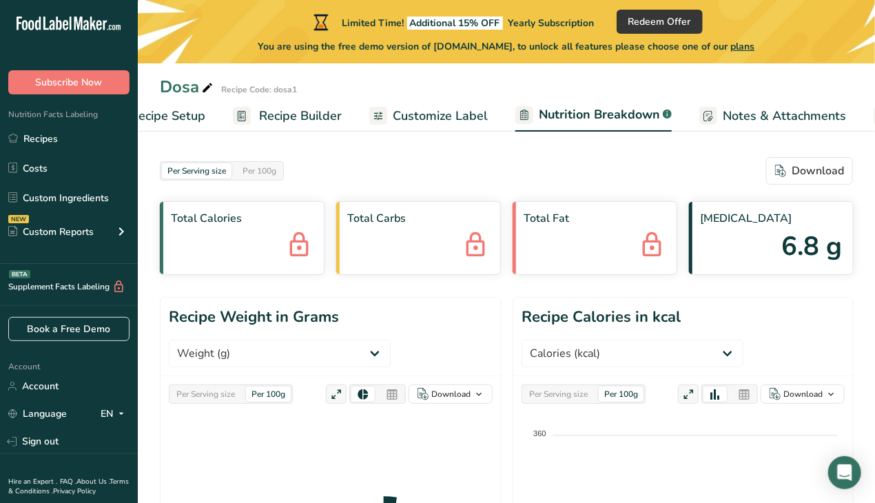
scroll to position [0, 185]
